Goal: Transaction & Acquisition: Purchase product/service

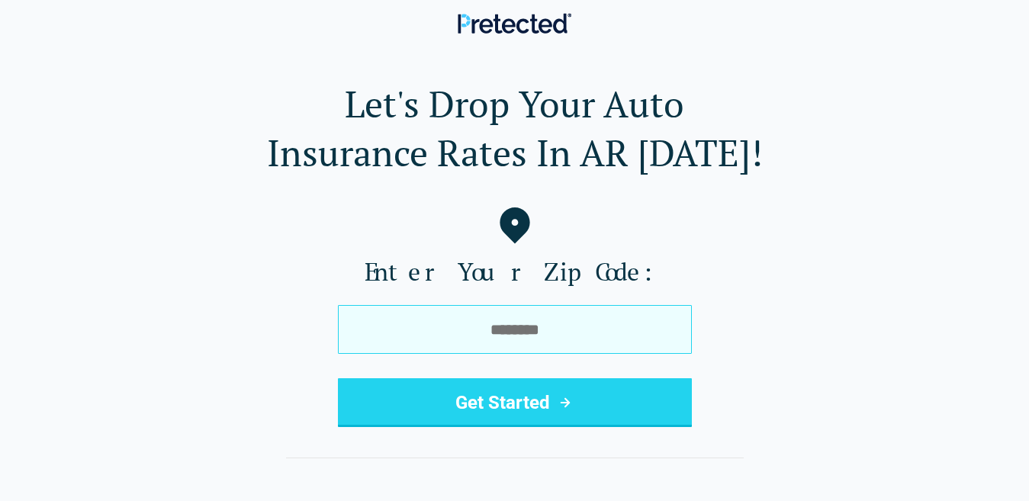
click at [432, 336] on input "tel" at bounding box center [515, 329] width 354 height 49
type input "*****"
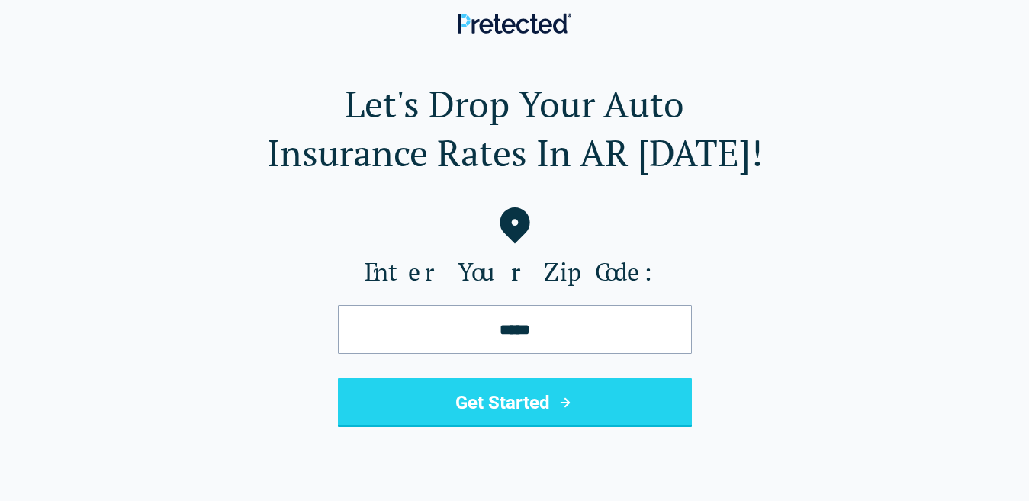
click at [458, 404] on button "Get Started" at bounding box center [515, 402] width 354 height 49
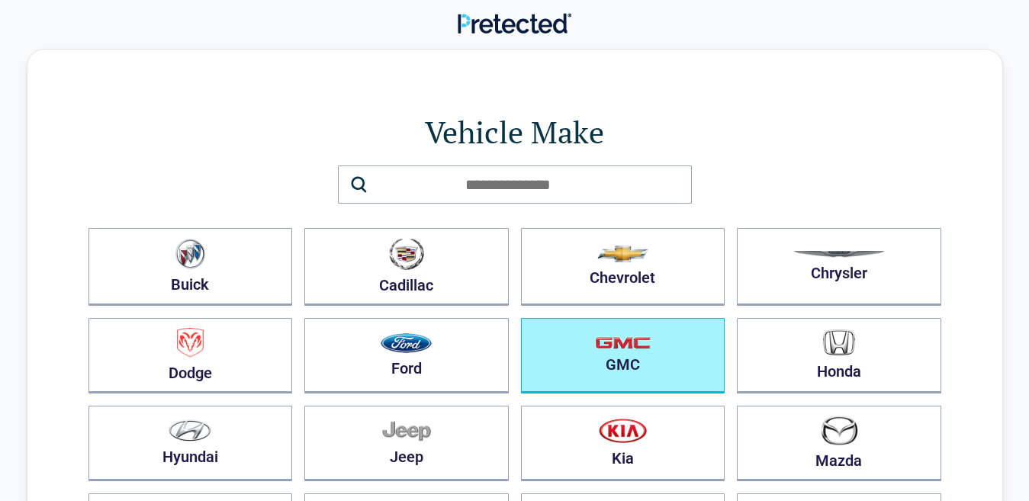
click at [594, 361] on button "GMC" at bounding box center [623, 355] width 204 height 75
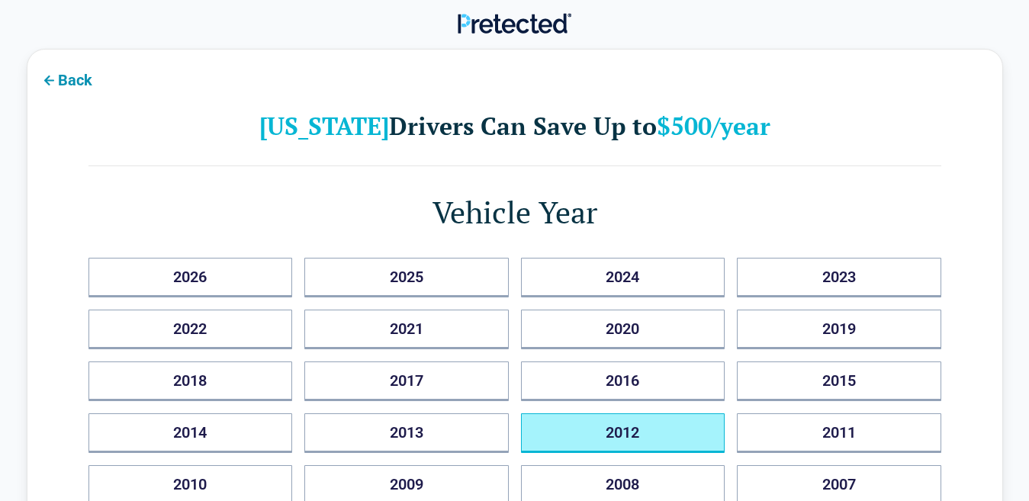
click at [599, 429] on button "2012" at bounding box center [623, 433] width 204 height 40
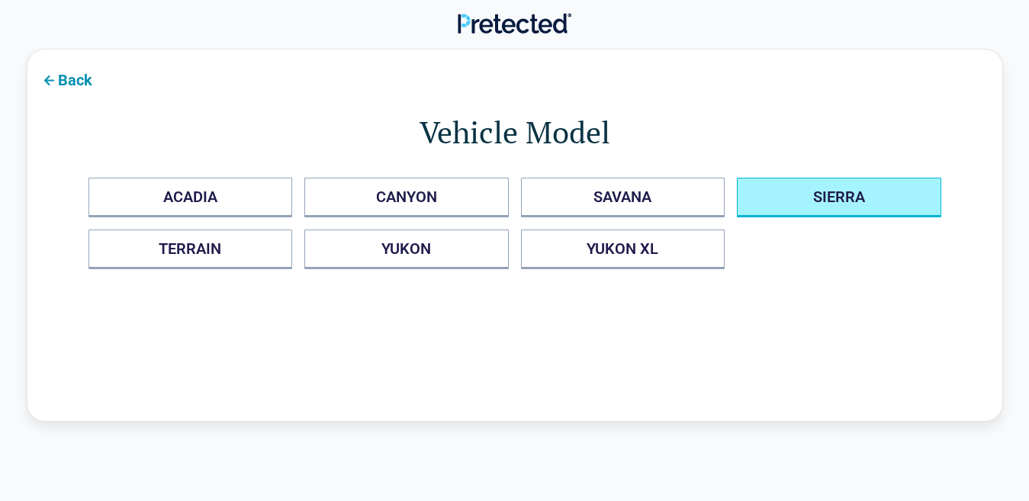
click at [864, 203] on button "SIERRA" at bounding box center [839, 198] width 204 height 40
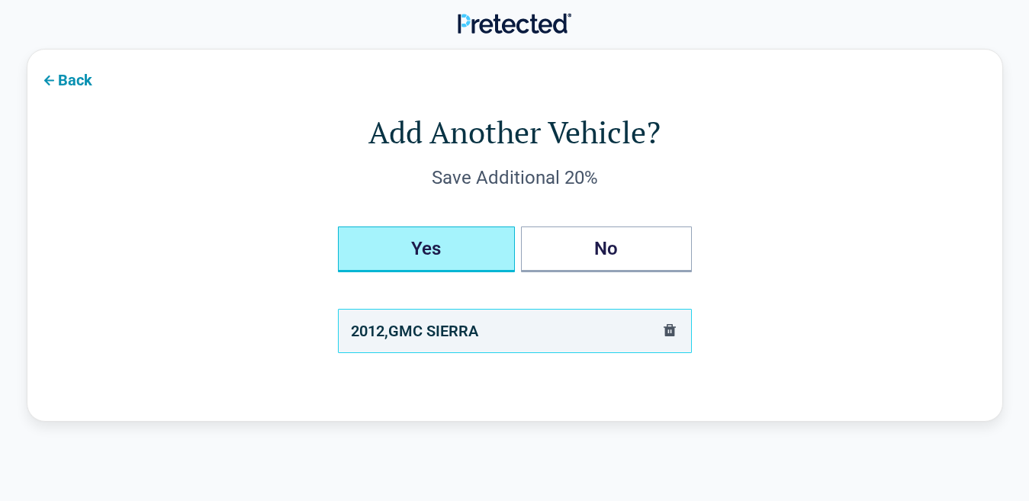
click at [465, 246] on button "Yes" at bounding box center [426, 249] width 177 height 46
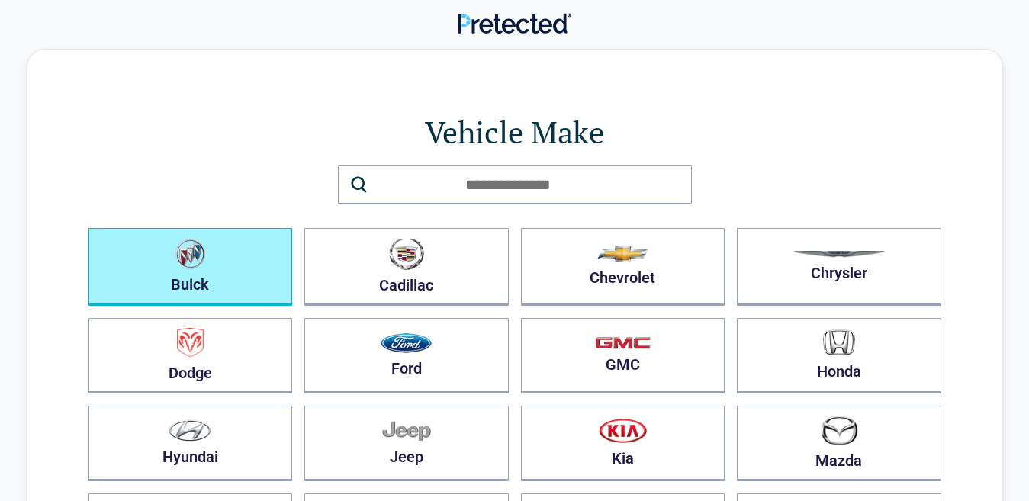
click at [214, 275] on button "Buick" at bounding box center [190, 267] width 204 height 78
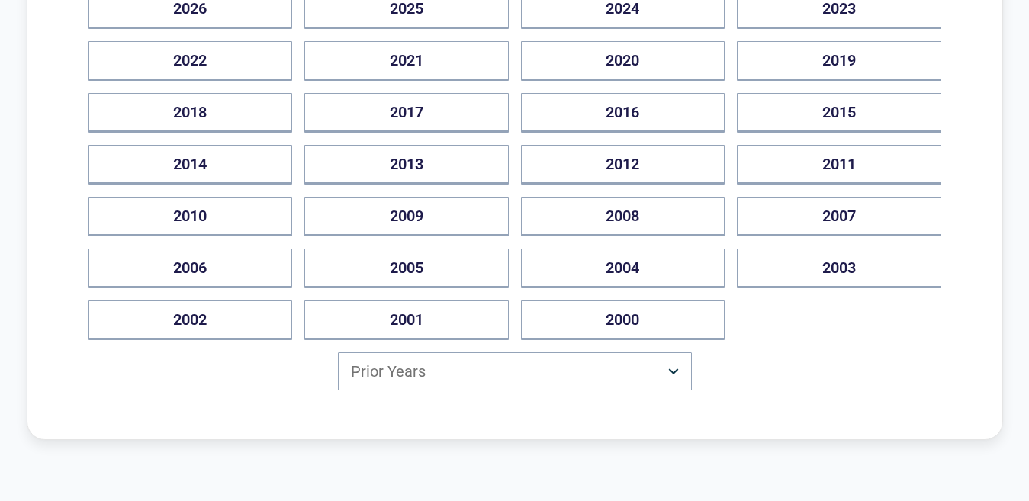
scroll to position [305, 0]
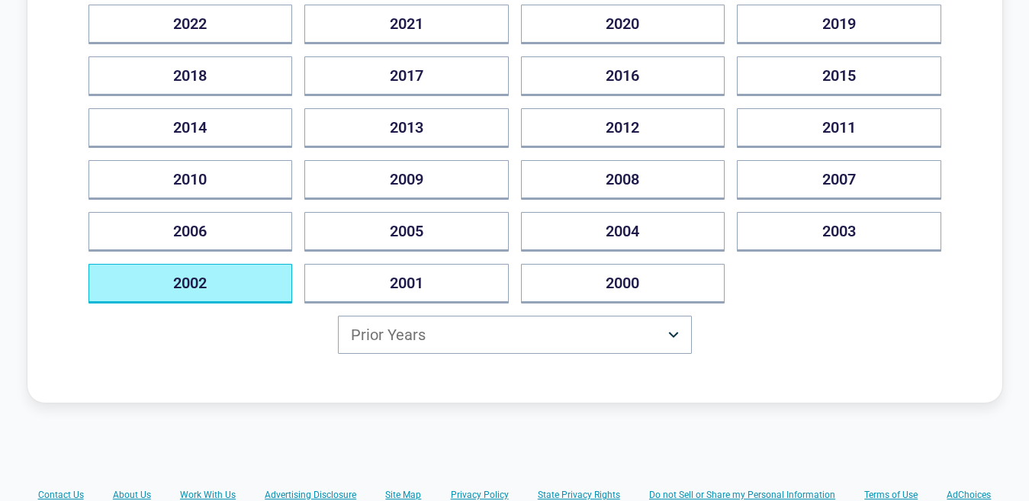
click at [252, 284] on button "2002" at bounding box center [190, 284] width 204 height 40
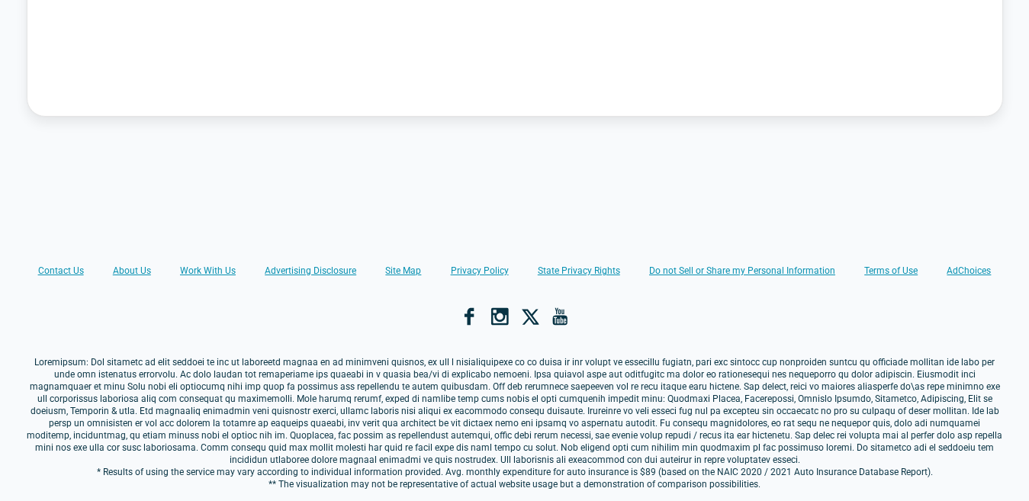
scroll to position [0, 0]
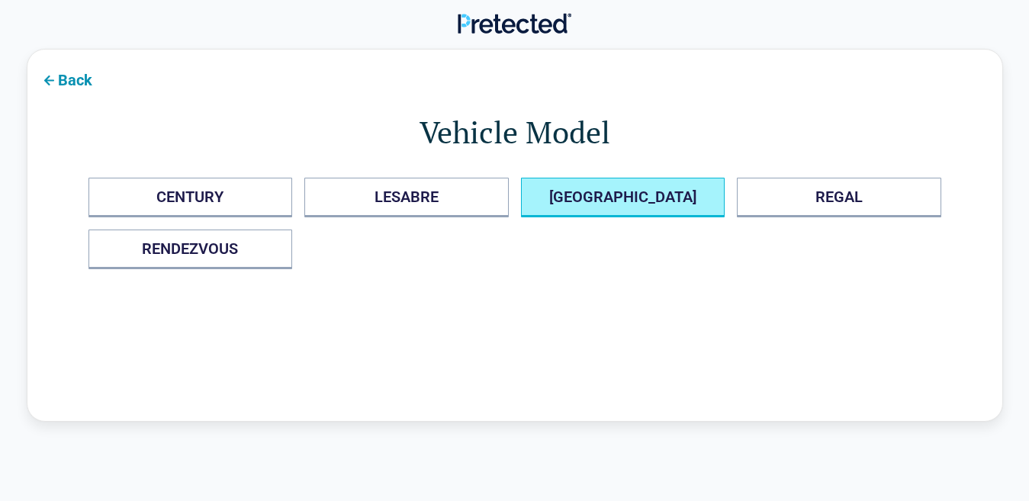
click at [631, 207] on AVENUE "[GEOGRAPHIC_DATA]" at bounding box center [623, 198] width 204 height 40
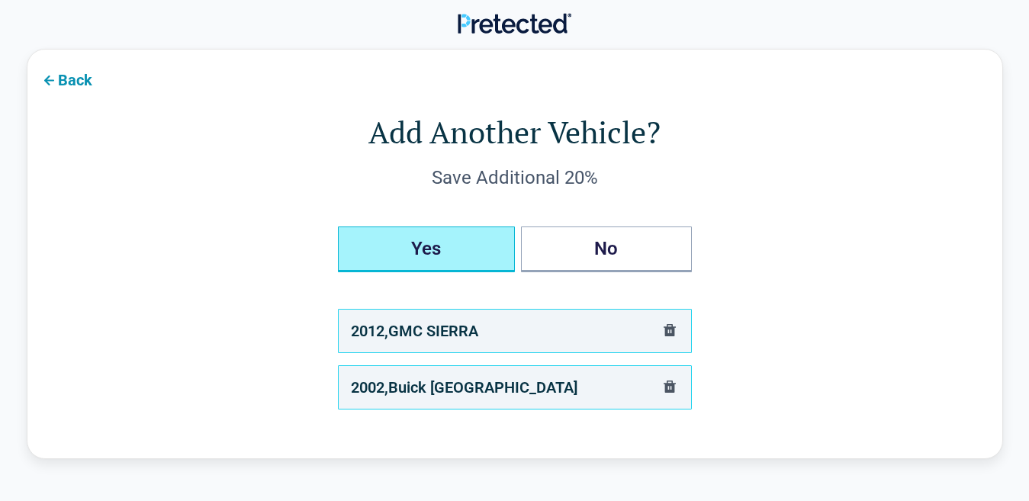
click at [458, 249] on button "Yes" at bounding box center [426, 249] width 177 height 46
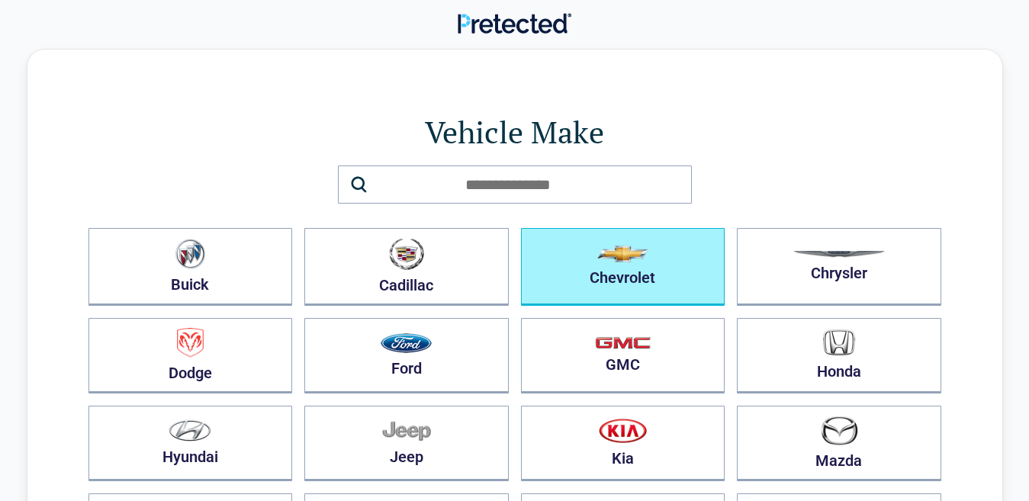
click at [621, 271] on button "Chevrolet" at bounding box center [623, 267] width 204 height 78
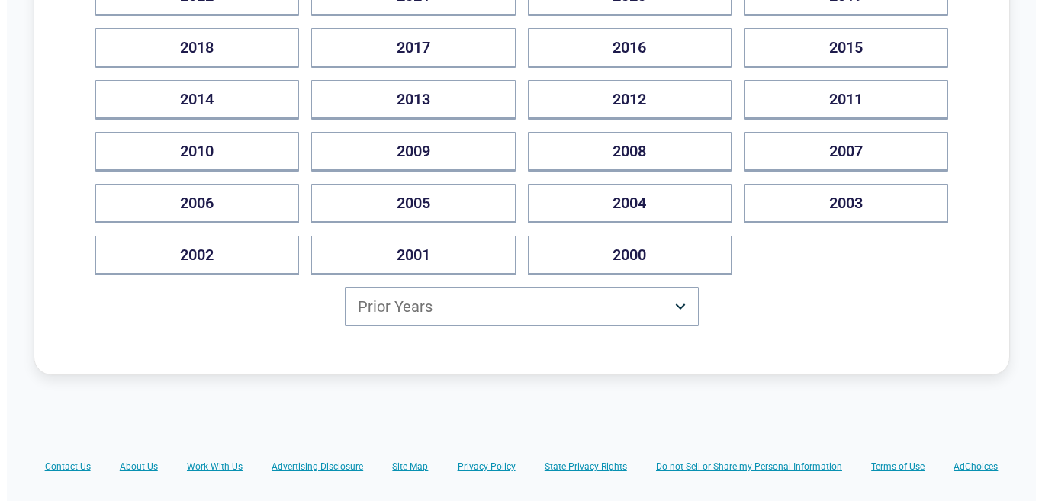
scroll to position [381, 0]
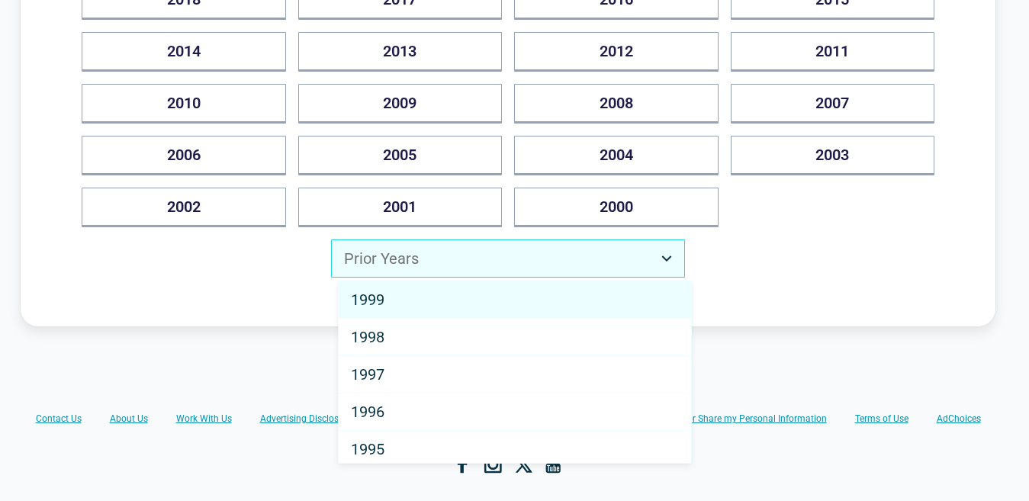
click at [670, 256] on html "Back [US_STATE] Drivers Can Save Up to $500/year Vehicle Year [DATE] 2025 2024 …" at bounding box center [514, 196] width 1029 height 1154
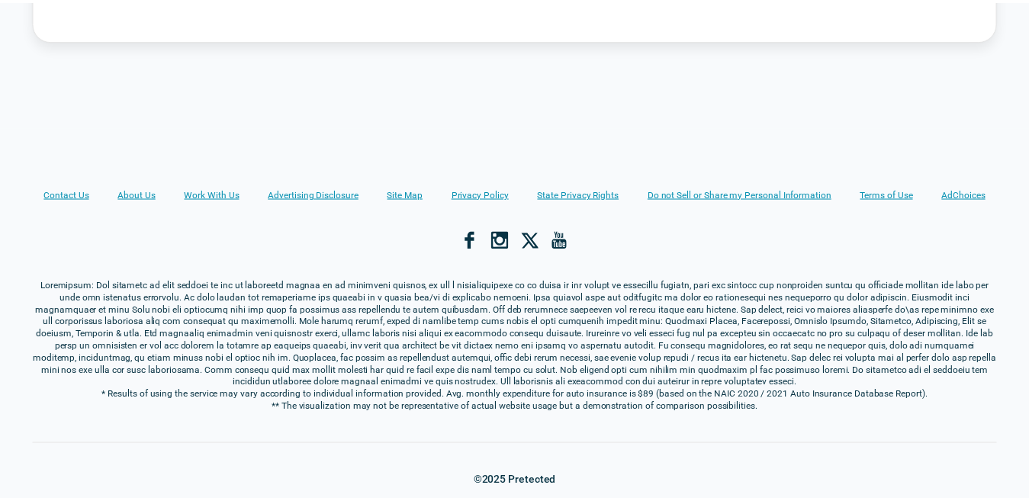
scroll to position [0, 0]
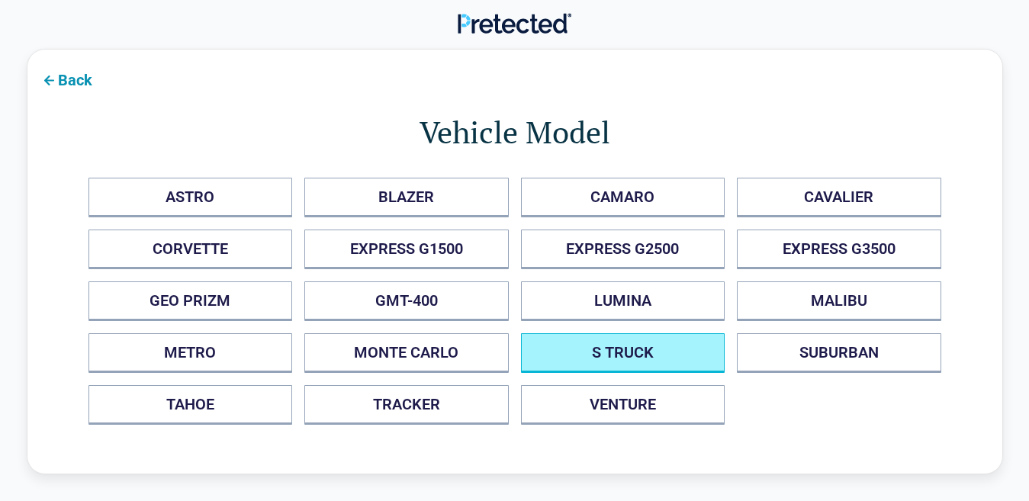
click at [675, 354] on TRUCK "S TRUCK" at bounding box center [623, 353] width 204 height 40
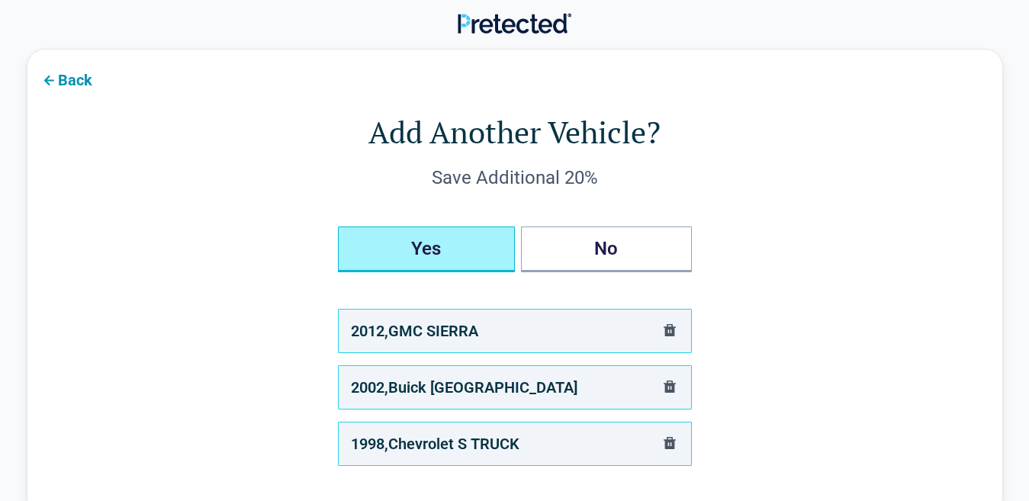
click at [425, 258] on button "Yes" at bounding box center [426, 249] width 177 height 46
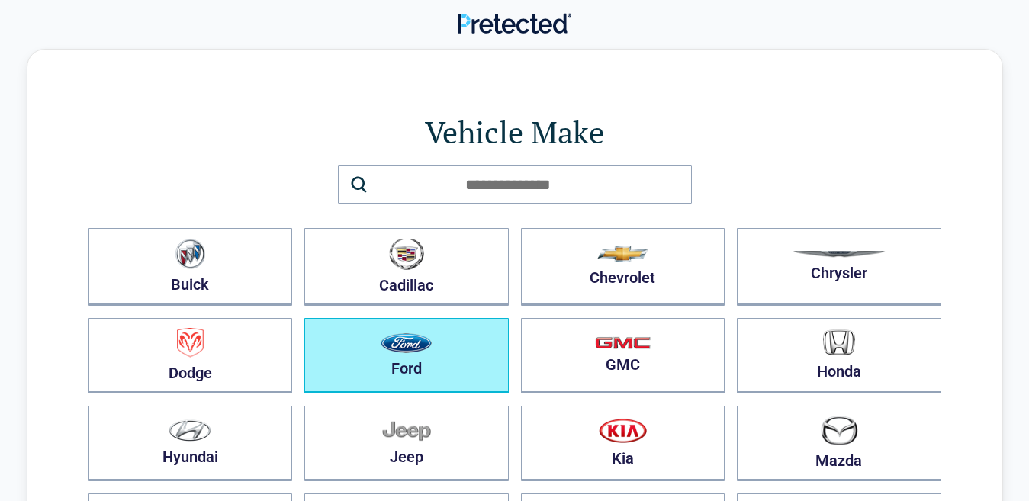
click at [414, 339] on img "button" at bounding box center [405, 343] width 51 height 20
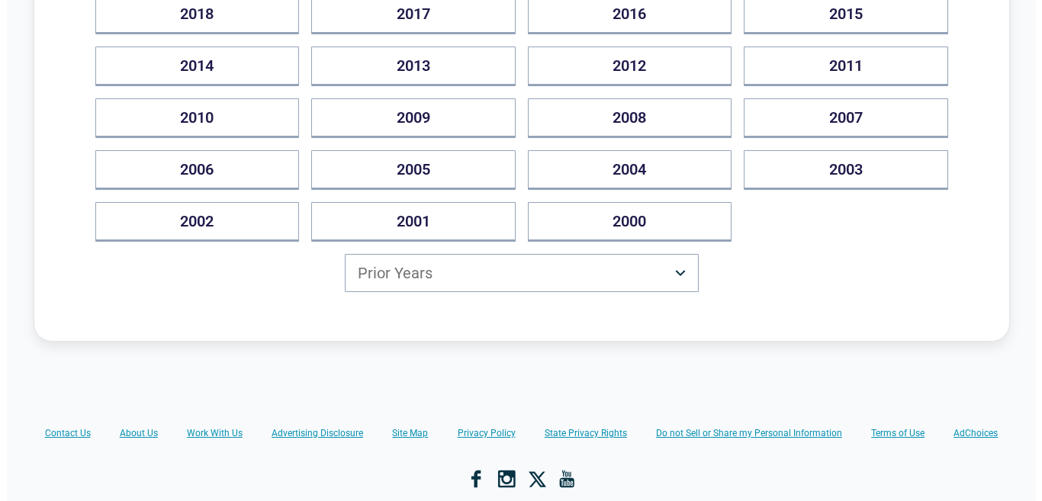
scroll to position [381, 0]
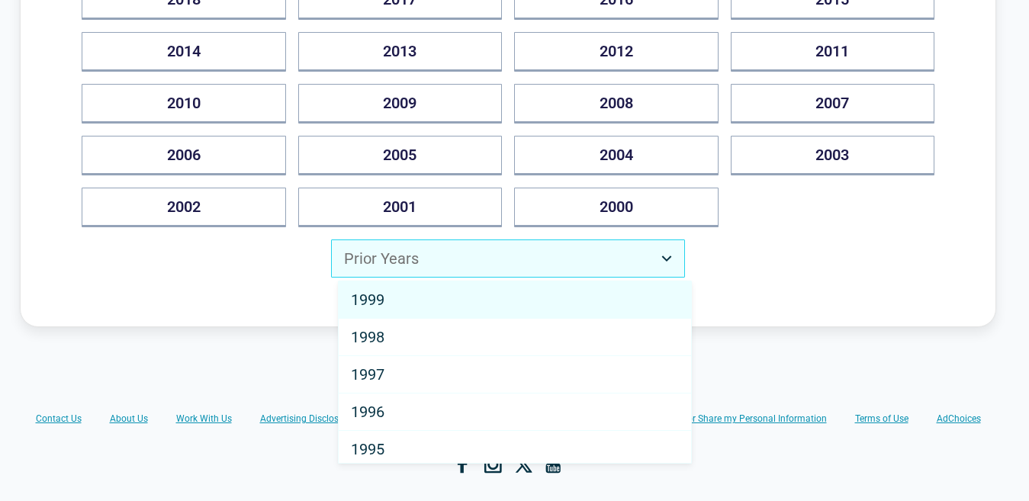
click at [671, 259] on html "Back [US_STATE] Drivers Can Save Up to $500/year Vehicle Year [DATE] 2025 2024 …" at bounding box center [514, 196] width 1029 height 1154
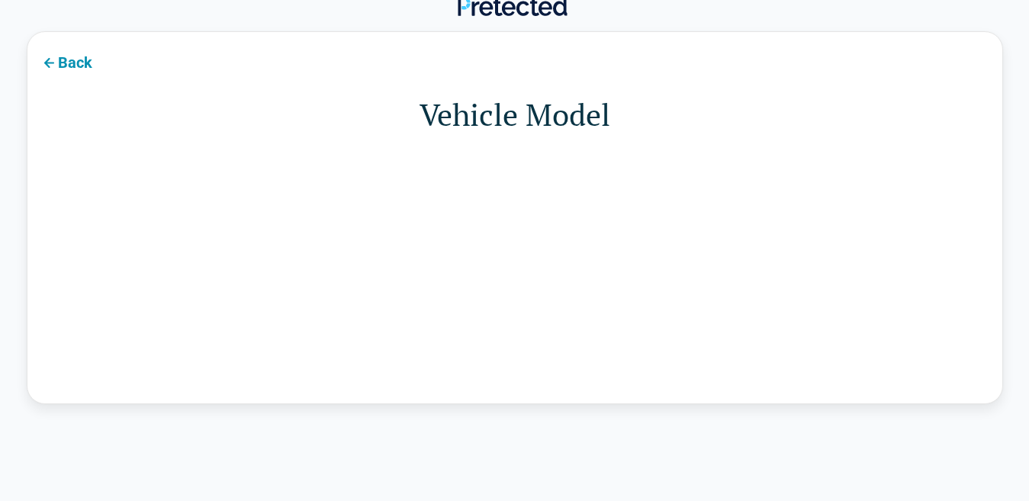
scroll to position [0, 0]
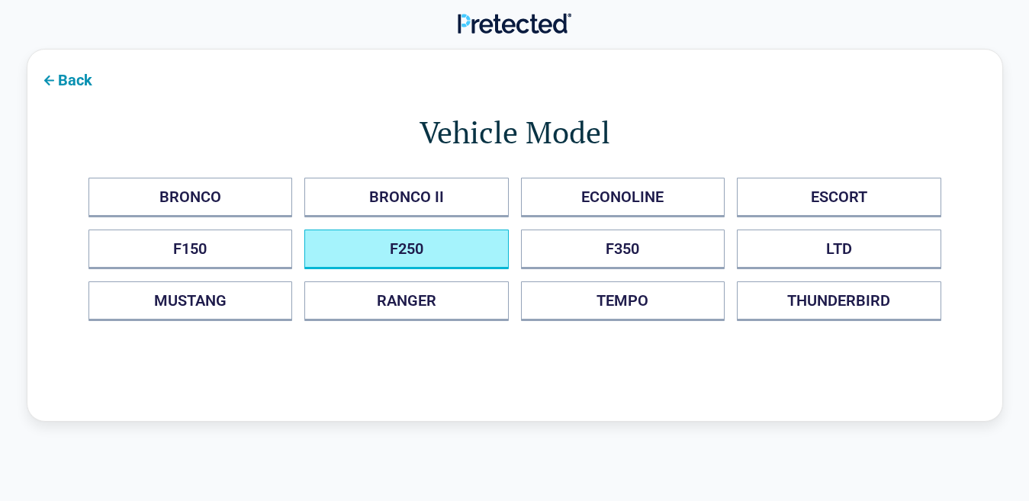
click at [470, 250] on button "F250" at bounding box center [406, 250] width 204 height 40
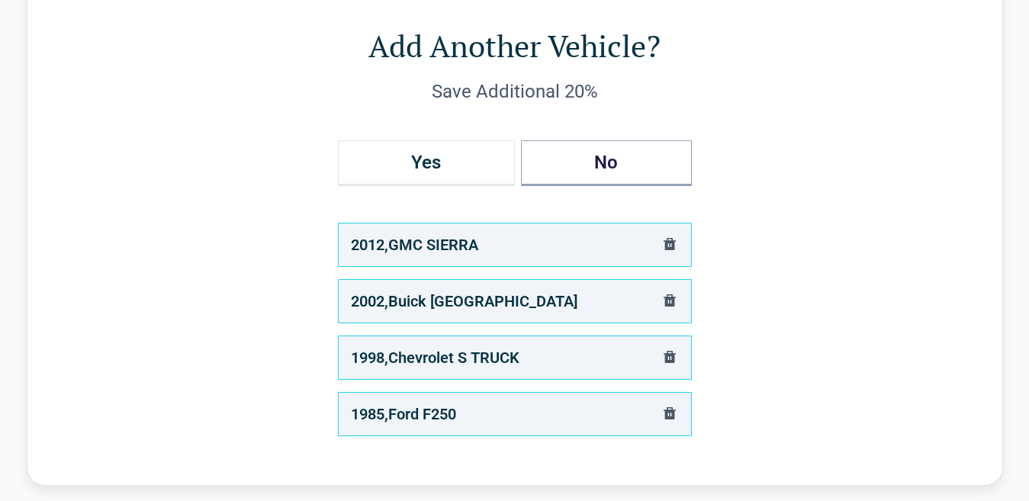
scroll to position [76, 0]
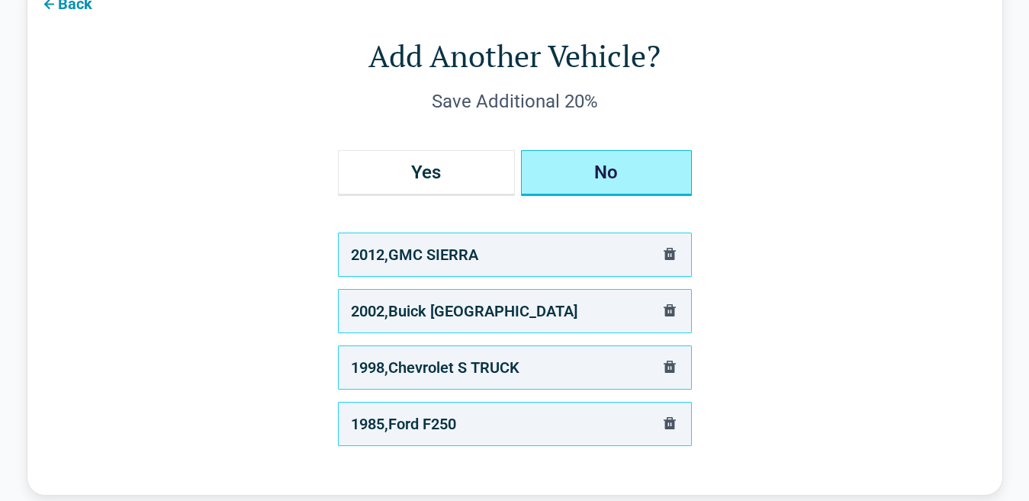
click at [660, 173] on button "No" at bounding box center [606, 173] width 171 height 46
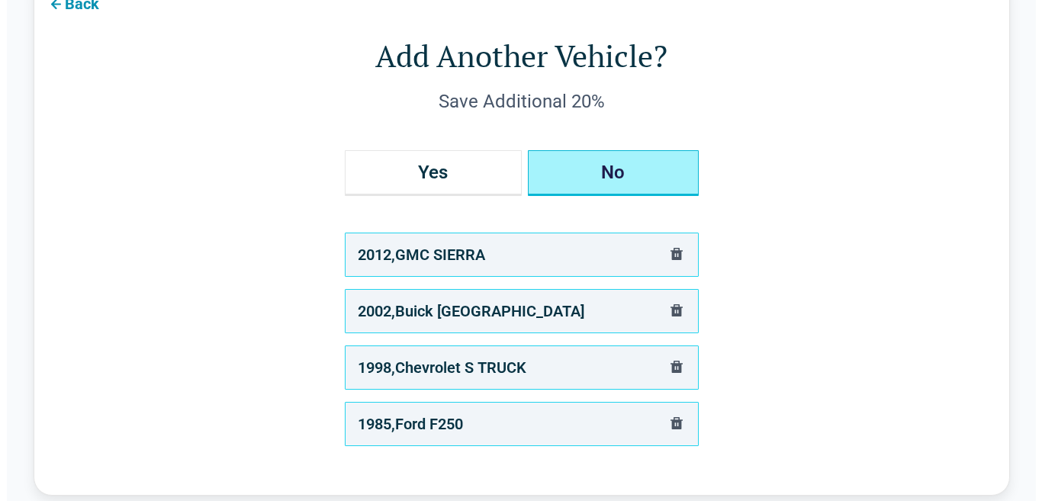
scroll to position [0, 0]
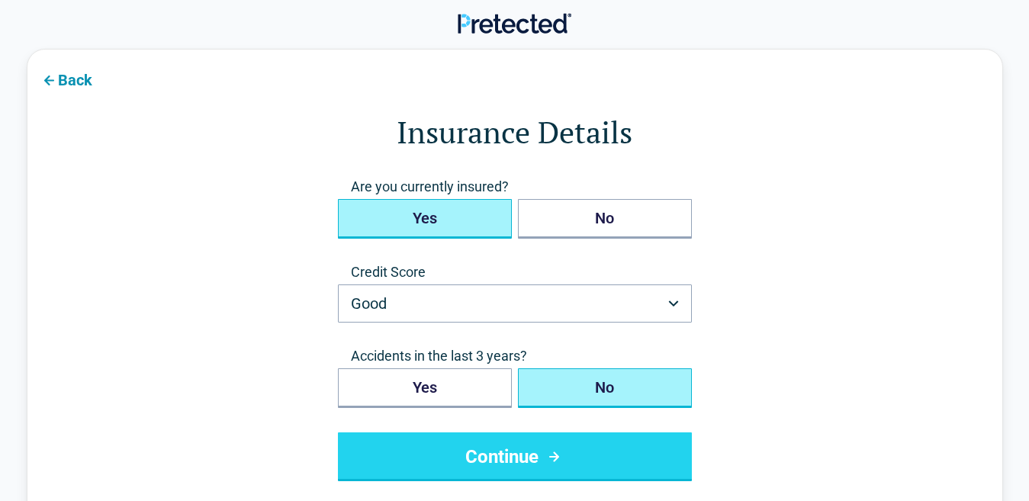
click at [476, 226] on button "Yes" at bounding box center [425, 219] width 174 height 40
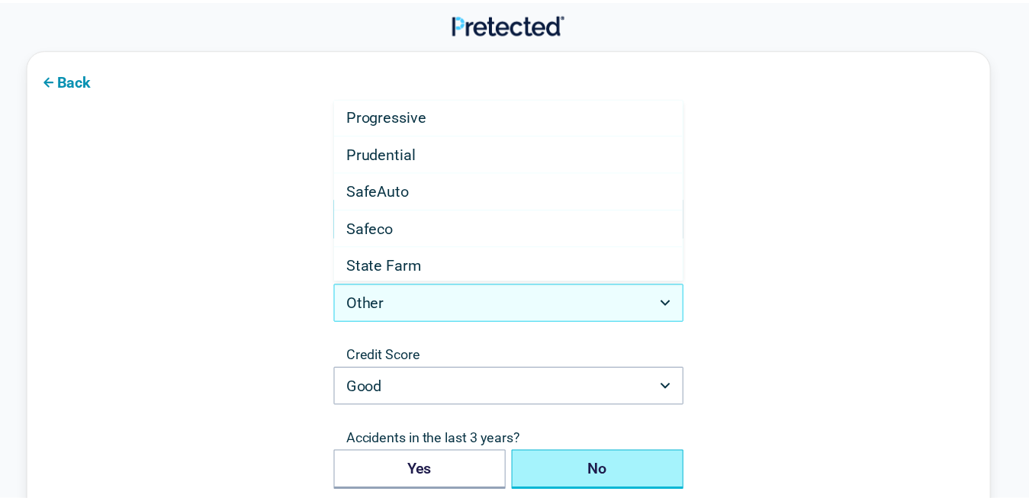
scroll to position [673, 0]
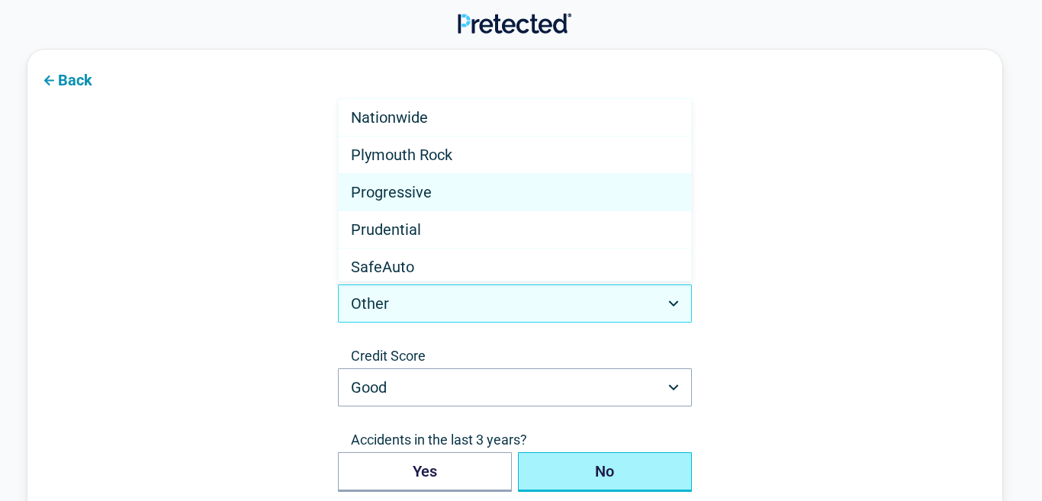
select select "**********"
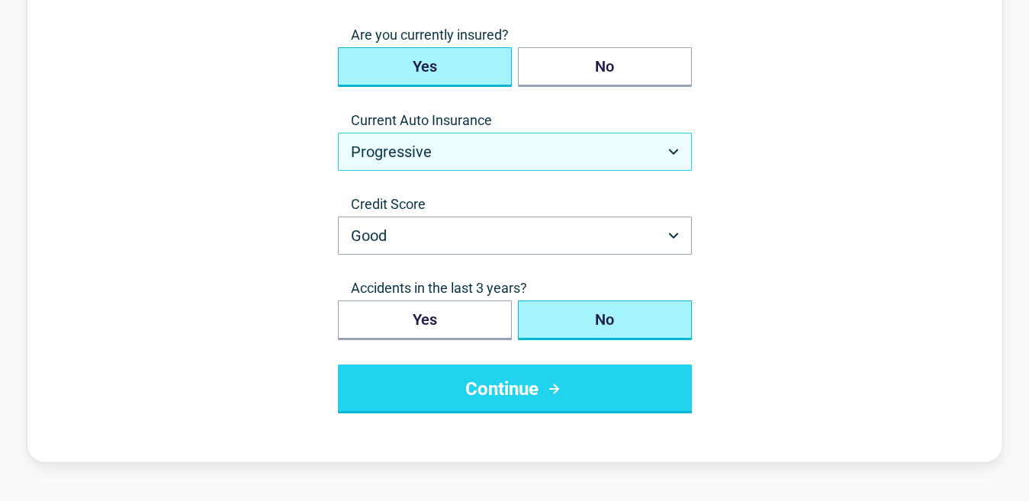
scroll to position [153, 0]
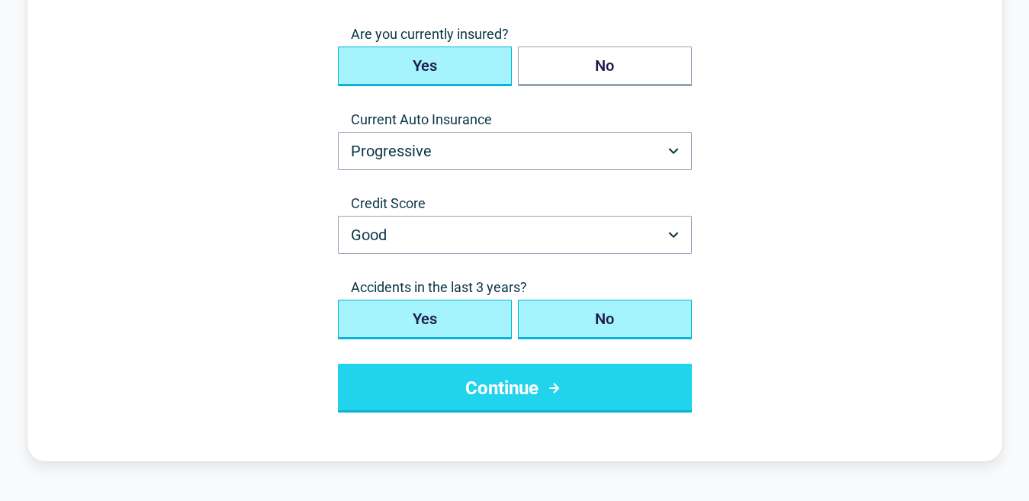
click at [485, 319] on button "Yes" at bounding box center [425, 320] width 174 height 40
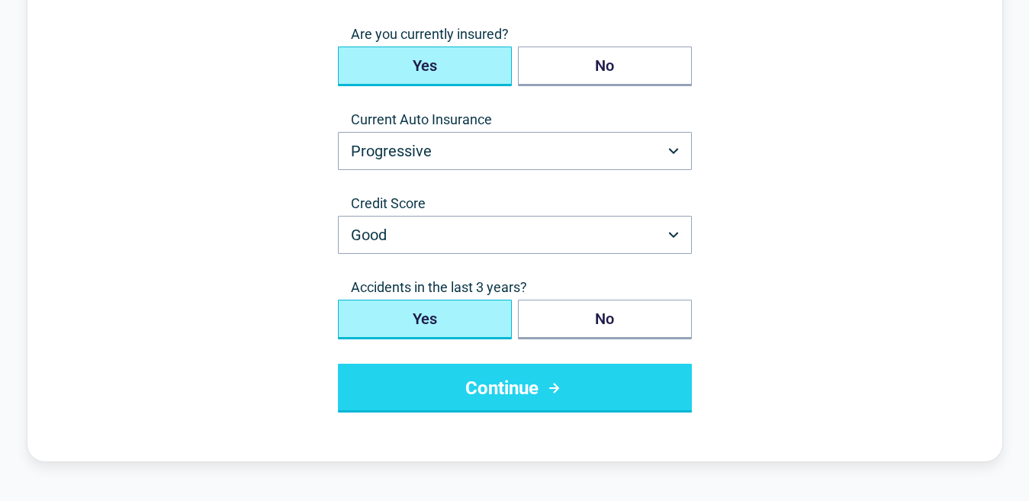
click at [486, 390] on button "Continue" at bounding box center [515, 388] width 354 height 49
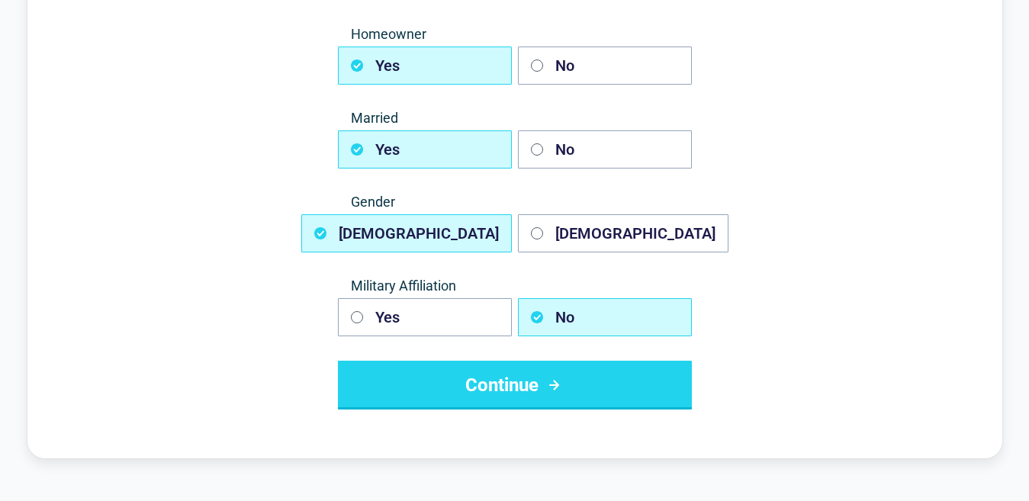
click at [484, 394] on button "Continue" at bounding box center [515, 385] width 354 height 49
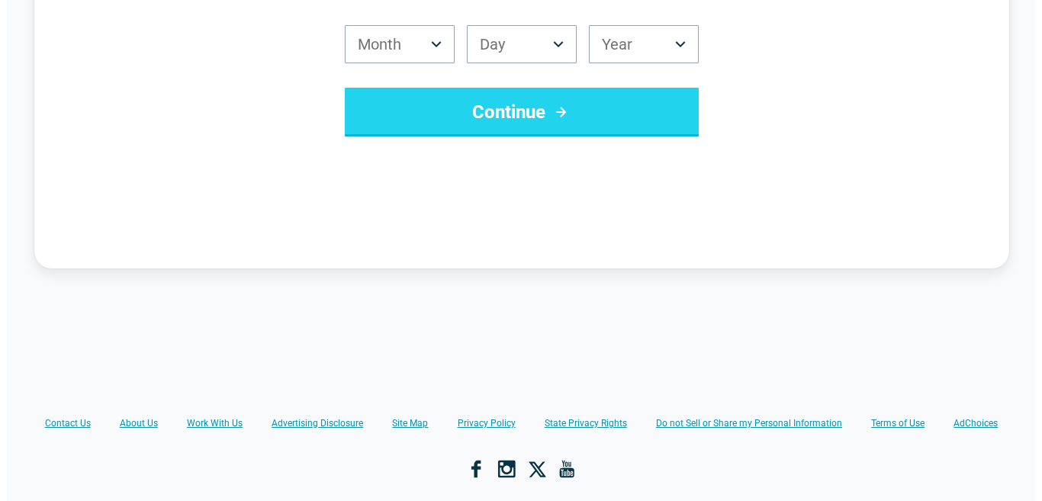
scroll to position [0, 0]
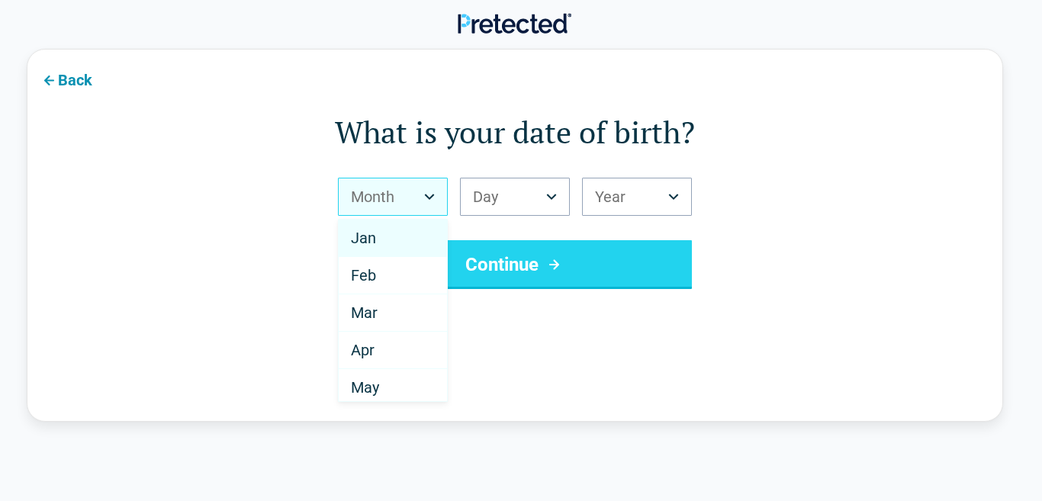
click at [432, 197] on html "Back What is your date of birth? Month *** *** *** *** *** *** *** *** *** *** …" at bounding box center [521, 465] width 1042 height 930
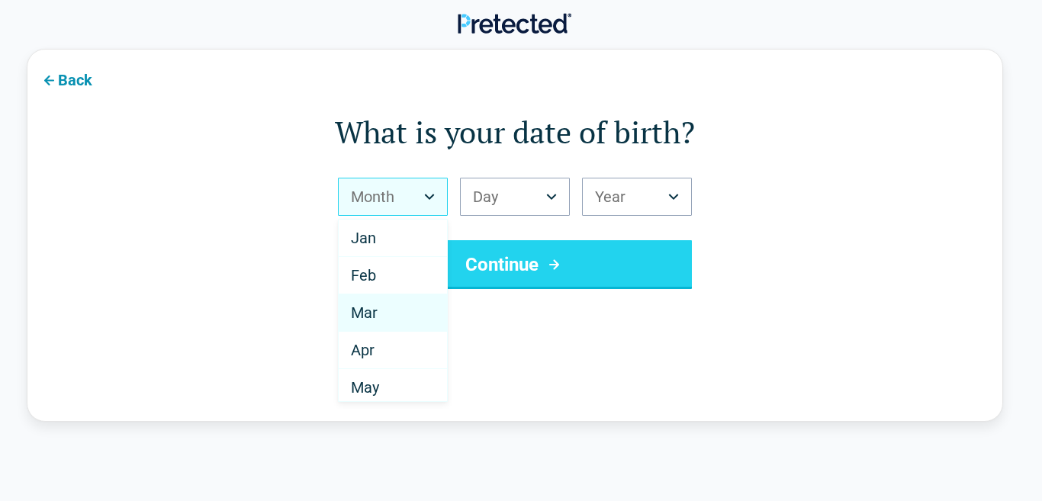
select select "*"
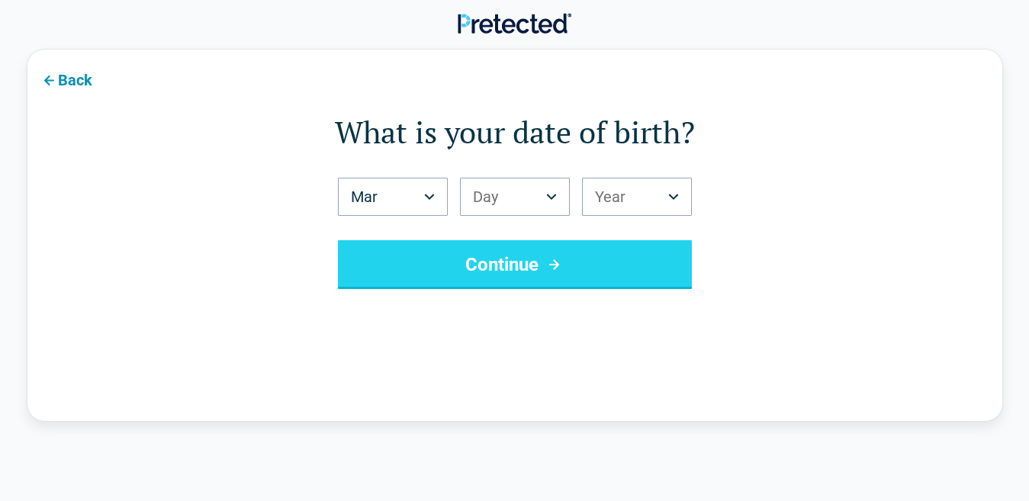
click at [555, 201] on html "Back What is your date of birth? Mar *** *** *** *** *** *** *** *** *** *** **…" at bounding box center [514, 465] width 1029 height 930
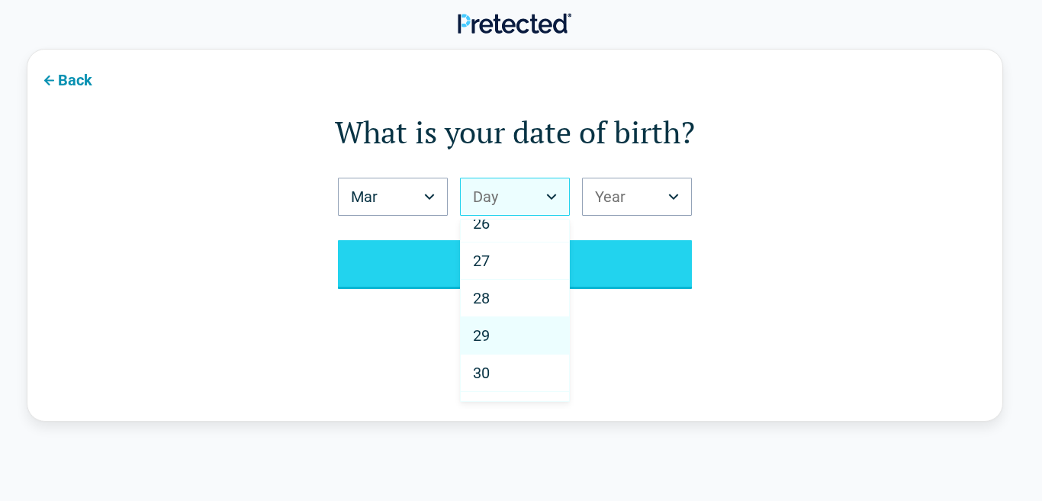
scroll to position [976, 0]
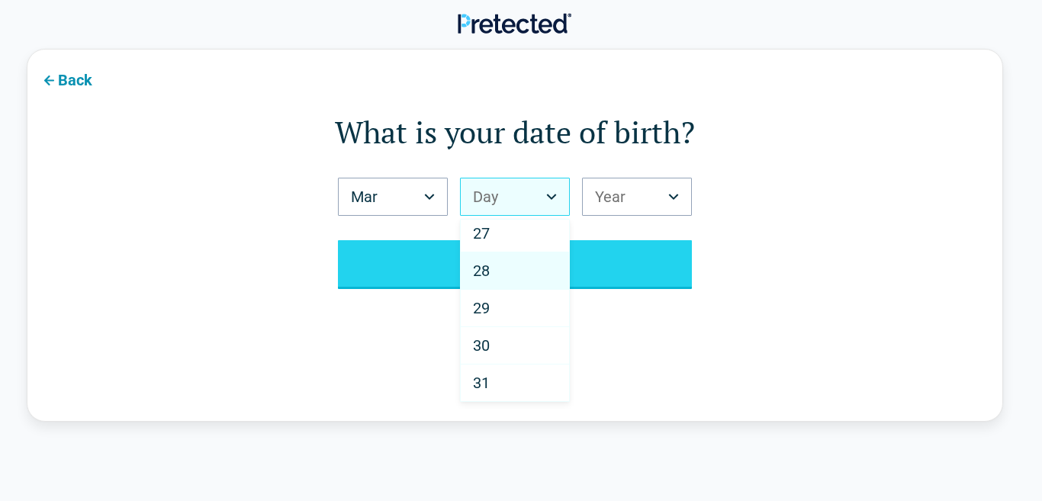
select select "**"
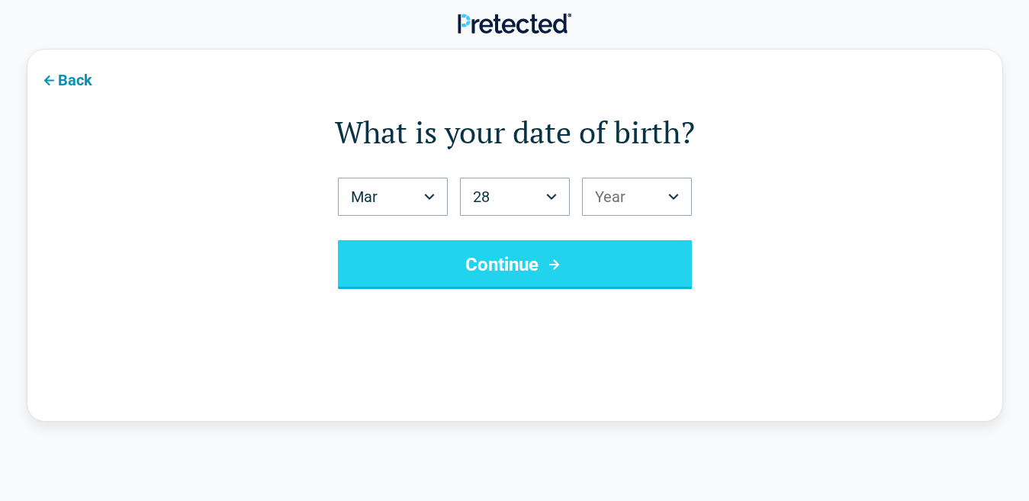
click at [682, 198] on html "Back What is your date of birth? Mar *** *** *** *** *** *** *** *** *** *** **…" at bounding box center [514, 465] width 1029 height 930
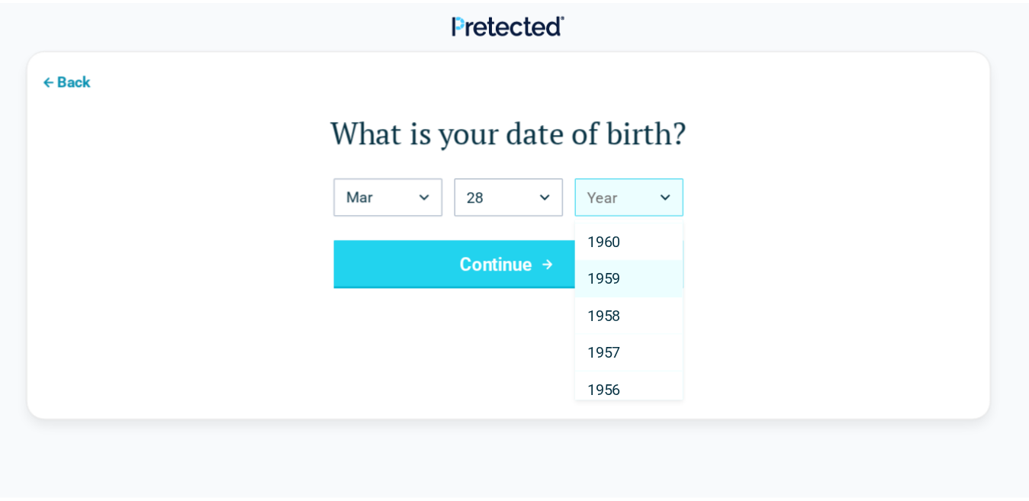
scroll to position [1754, 0]
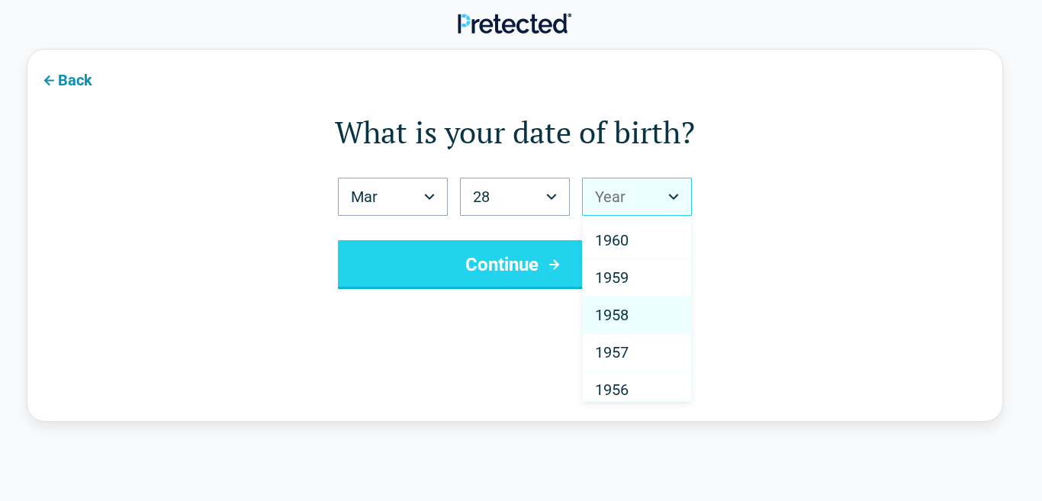
select select "****"
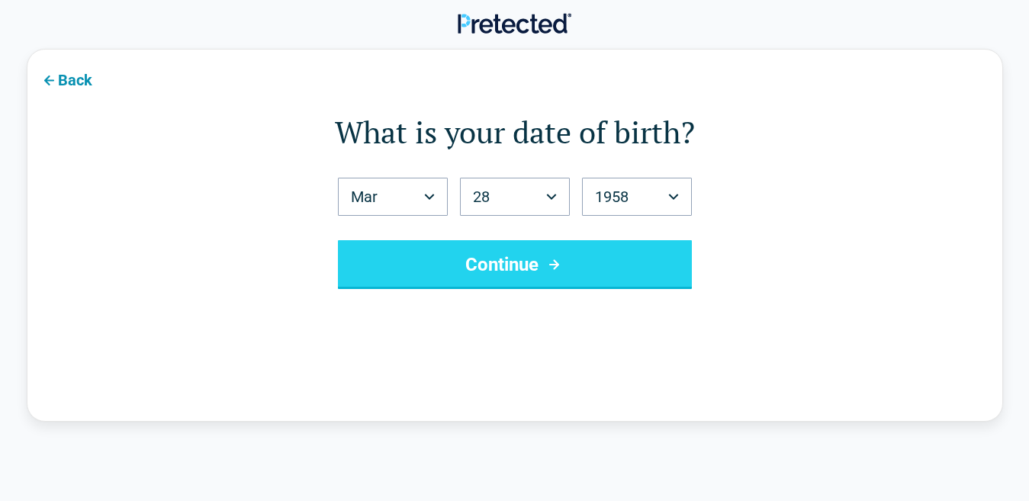
click at [600, 269] on button "Continue" at bounding box center [515, 264] width 354 height 49
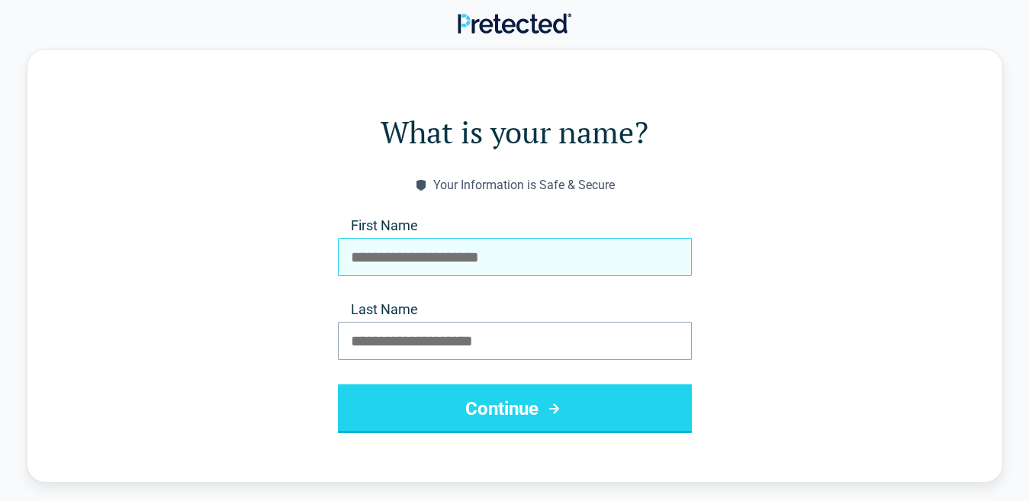
click at [604, 254] on input "First Name" at bounding box center [515, 257] width 354 height 38
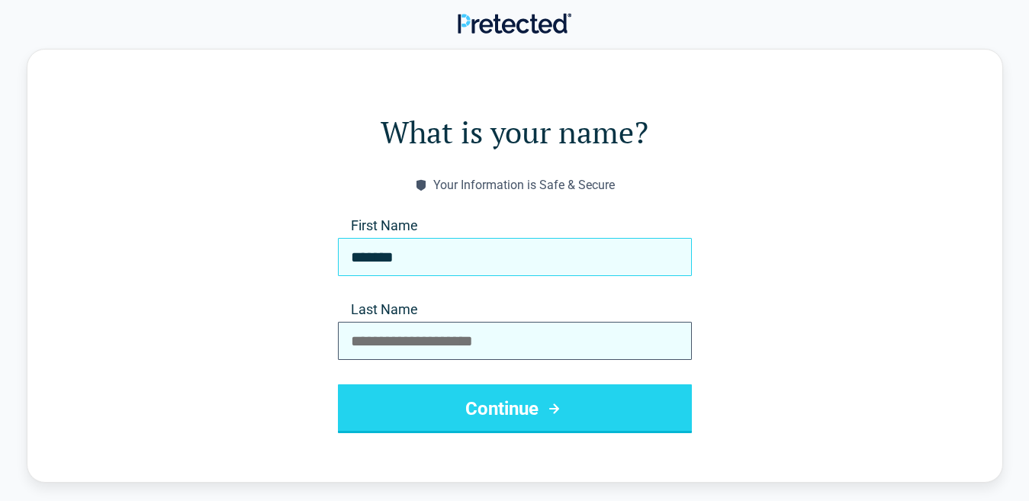
type input "*******"
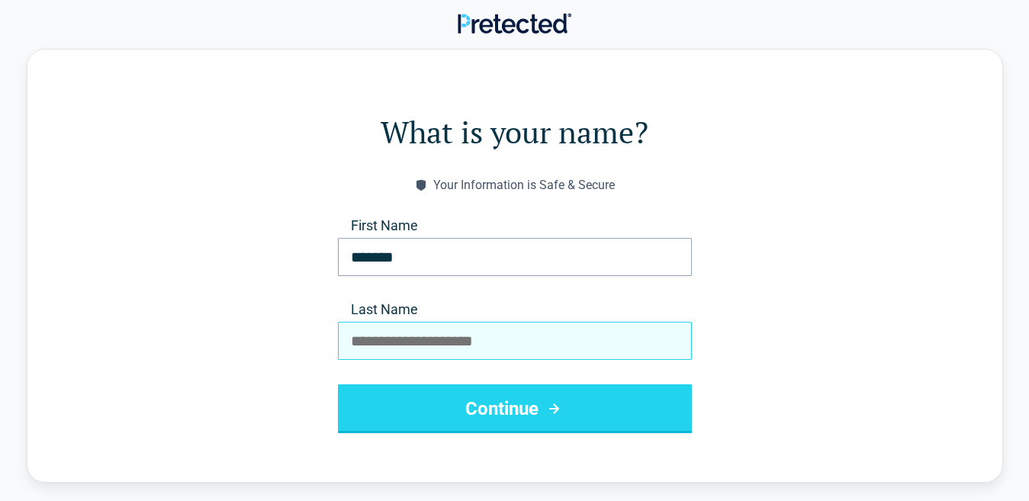
click at [536, 348] on input "Last Name" at bounding box center [515, 341] width 354 height 38
type input "******"
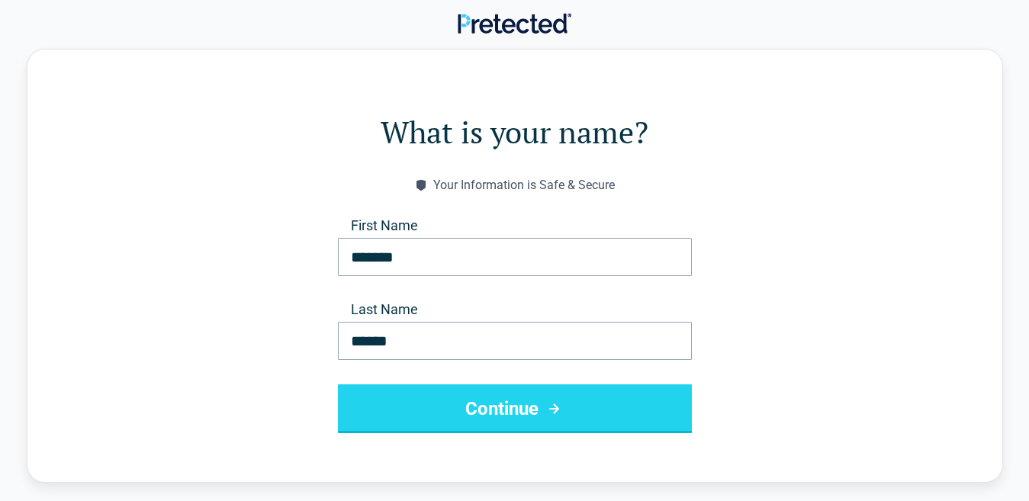
click at [493, 416] on button "Continue" at bounding box center [515, 408] width 354 height 49
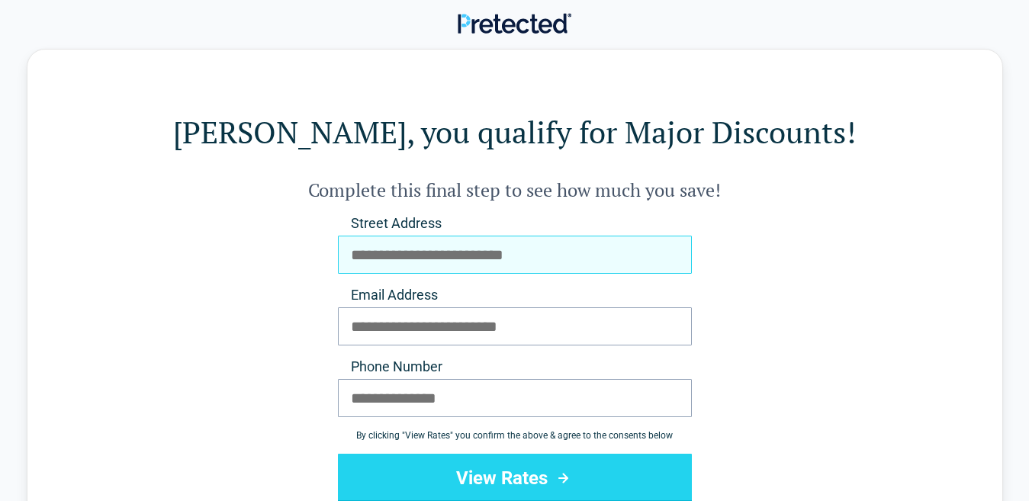
click at [551, 261] on input "Street Address" at bounding box center [515, 255] width 354 height 38
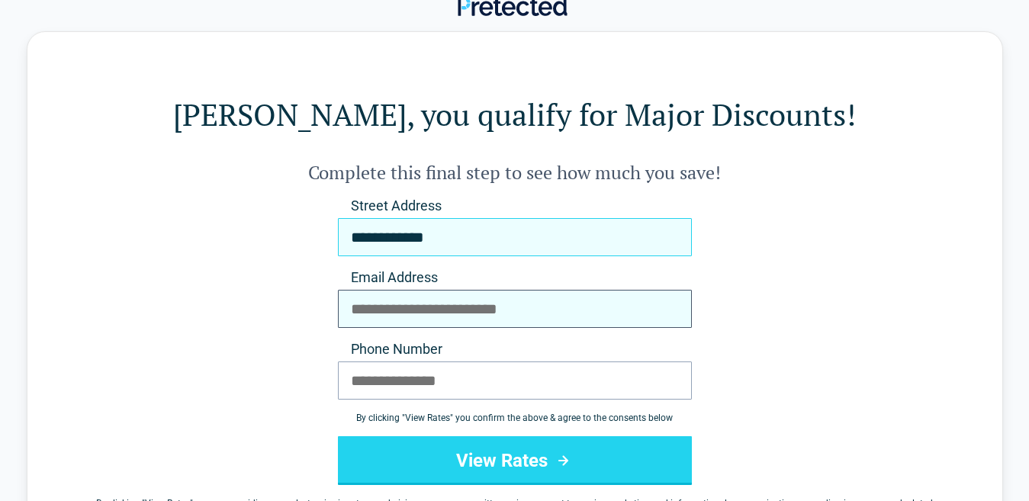
scroll to position [0, 0]
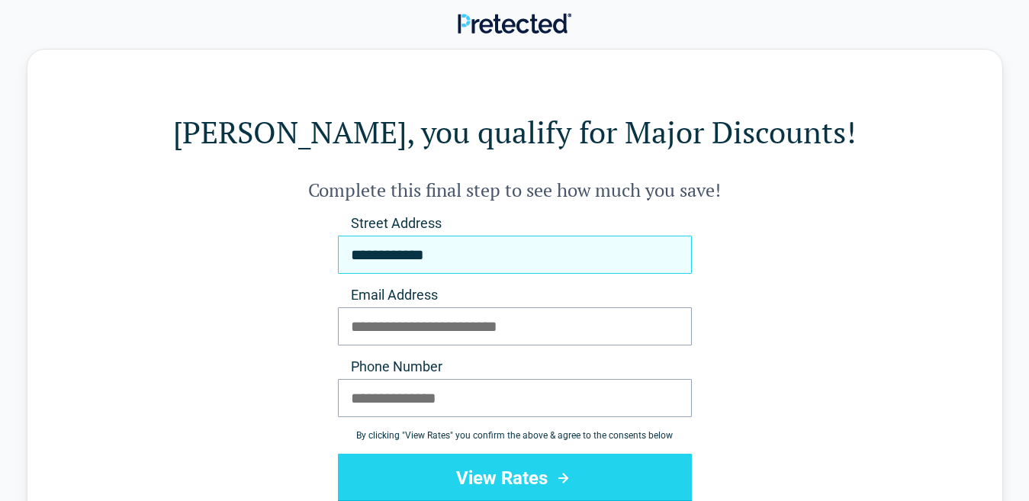
type input "**********"
